Goal: Task Accomplishment & Management: Complete application form

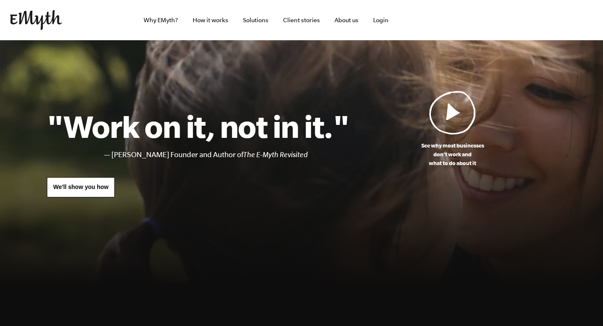
click at [258, 19] on link "Solutions" at bounding box center [255, 20] width 39 height 40
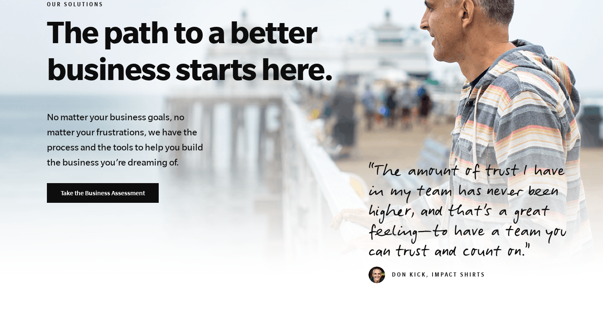
scroll to position [136, 0]
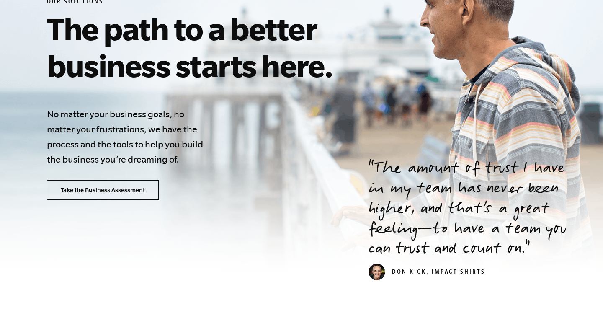
click at [139, 183] on link "Take the Business Assessment" at bounding box center [103, 190] width 112 height 20
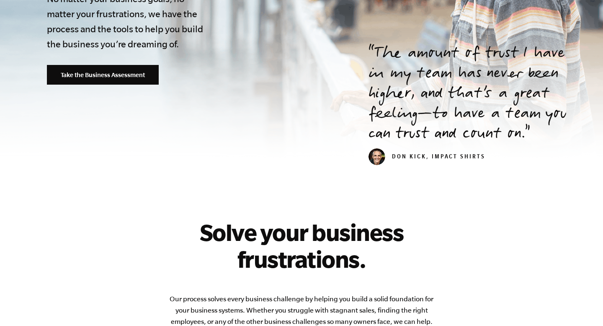
scroll to position [0, 0]
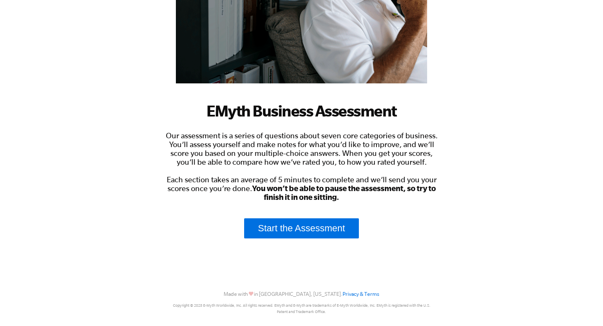
scroll to position [171, 0]
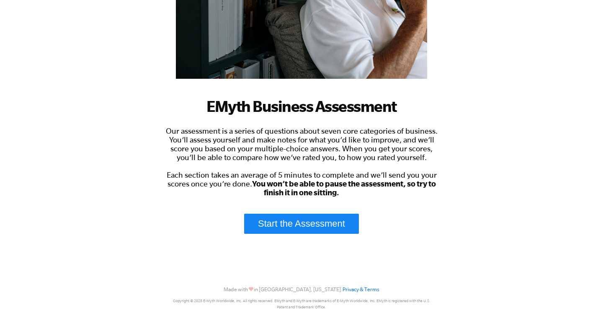
click at [319, 218] on link "Start the Assessment" at bounding box center [301, 224] width 115 height 20
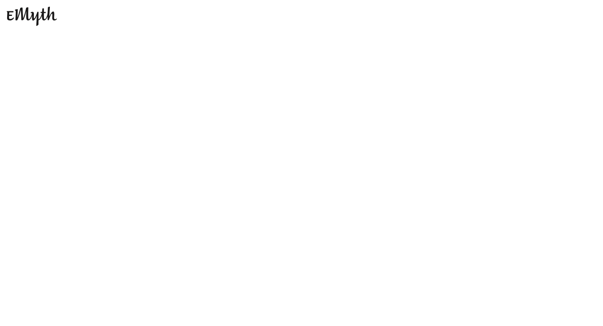
scroll to position [0, 0]
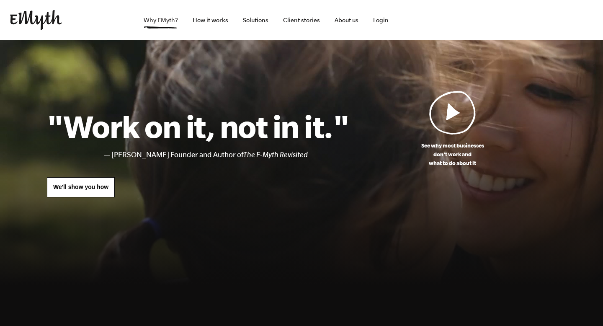
click at [176, 23] on link "Why EMyth?" at bounding box center [161, 20] width 48 height 40
